Goal: Check status: Check status

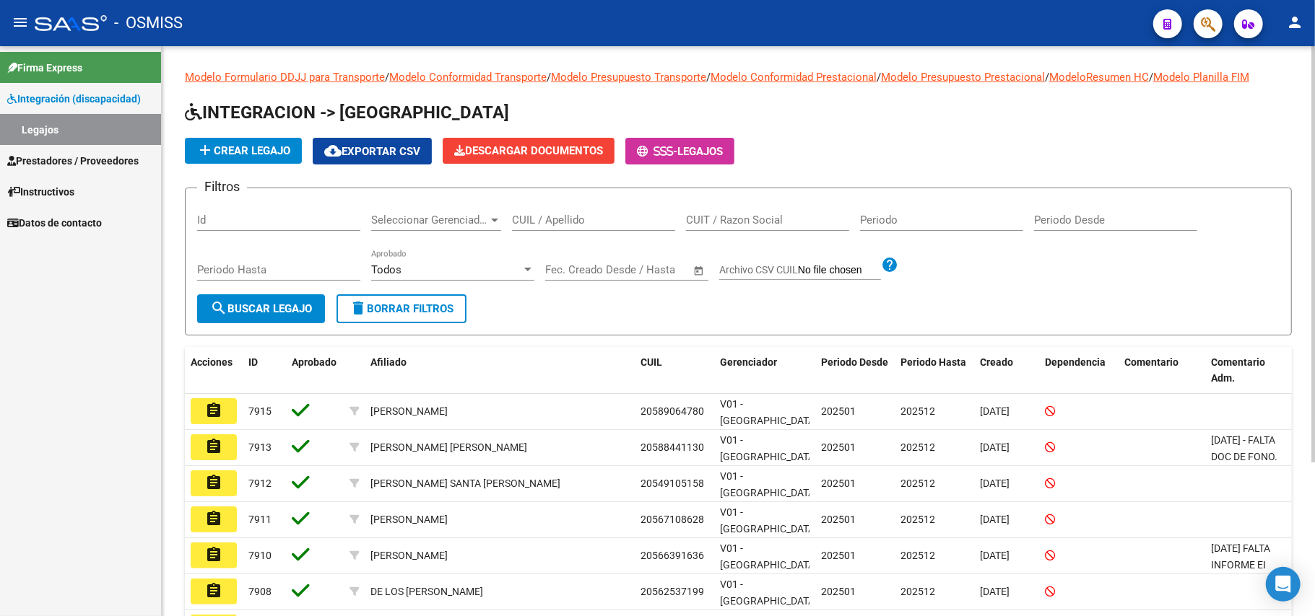
click at [590, 214] on input "CUIL / Apellido" at bounding box center [593, 220] width 163 height 13
type input "C"
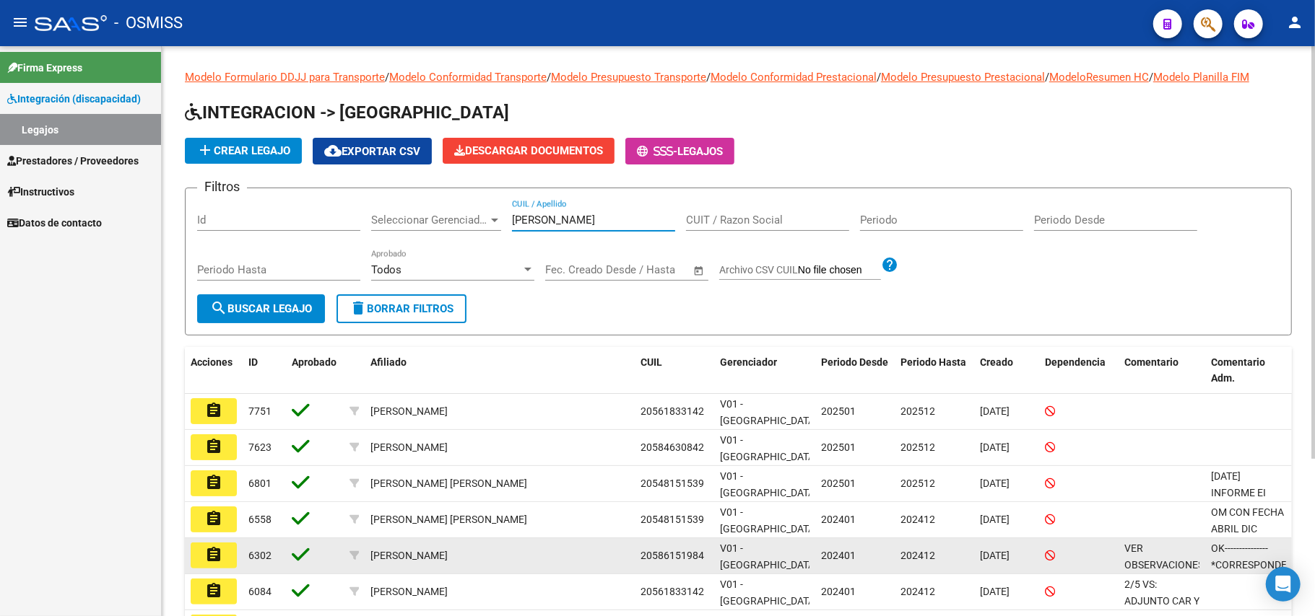
type input "[PERSON_NAME]"
click at [212, 555] on mat-icon "assignment" at bounding box center [213, 554] width 17 height 17
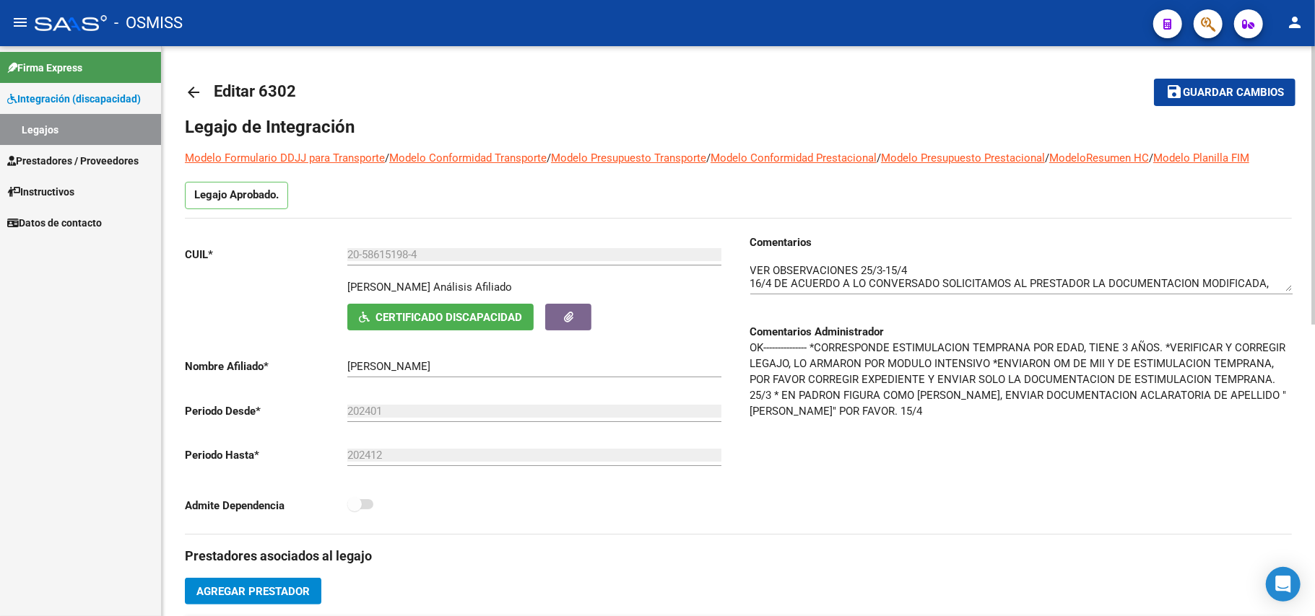
drag, startPoint x: 783, startPoint y: 394, endPoint x: 980, endPoint y: 416, distance: 198.3
click at [980, 416] on p "OK--------------- *CORRESPONDE ESTIMULACION TEMPRANA POR EDAD, TIENE 3 AÑOS. *V…" at bounding box center [1021, 379] width 542 height 79
click at [994, 422] on div "Comentarios Comentarios Administrador OK--------------- *CORRESPONDE ESTIMULACI…" at bounding box center [1015, 385] width 554 height 300
